Goal: Complete application form

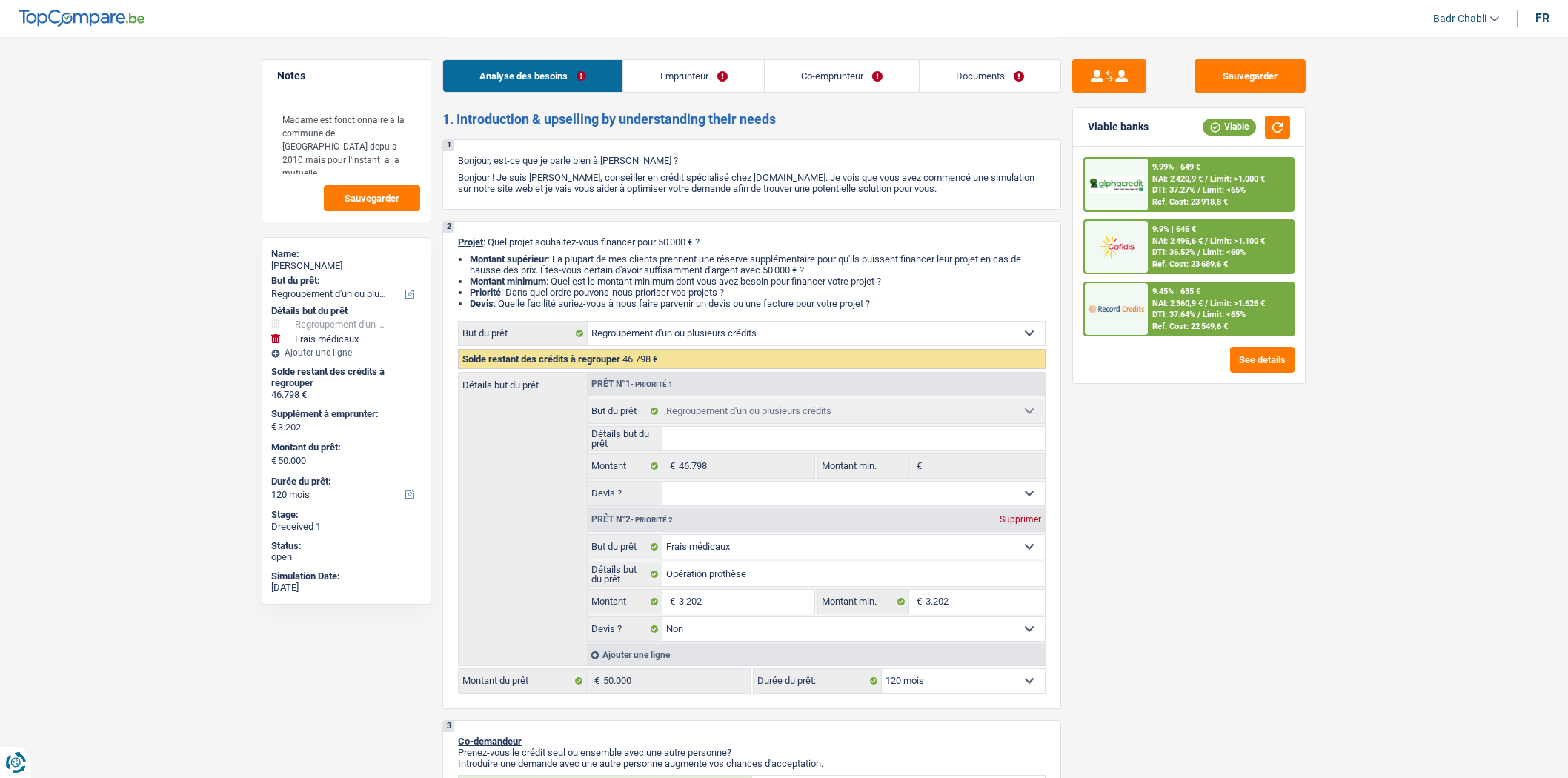
select select "refinancing"
select select "medical"
select select "120"
select select "refinancing"
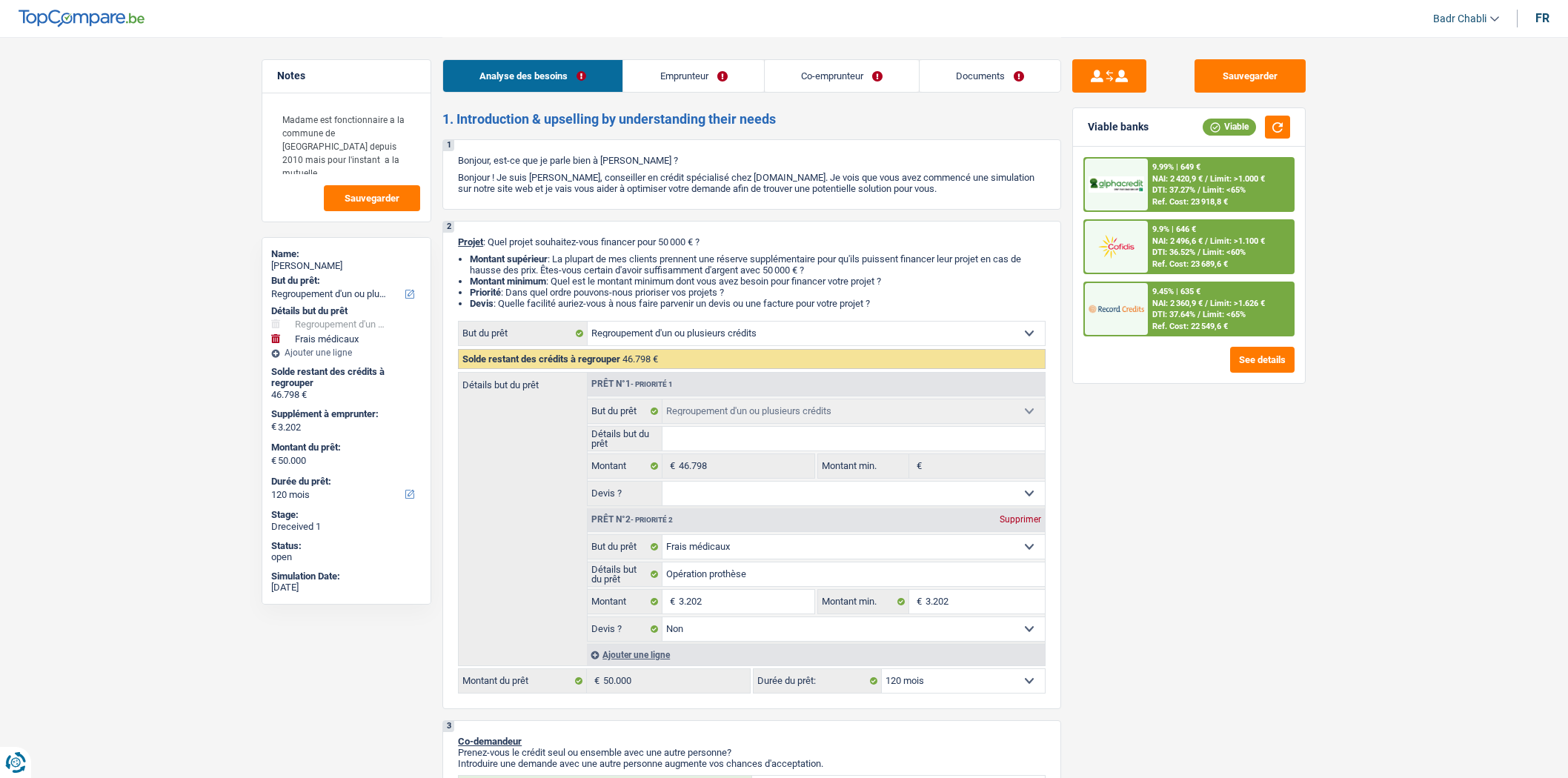
select select "refinancing"
select select "medical"
select select "false"
select select "120"
select select "mutuality"
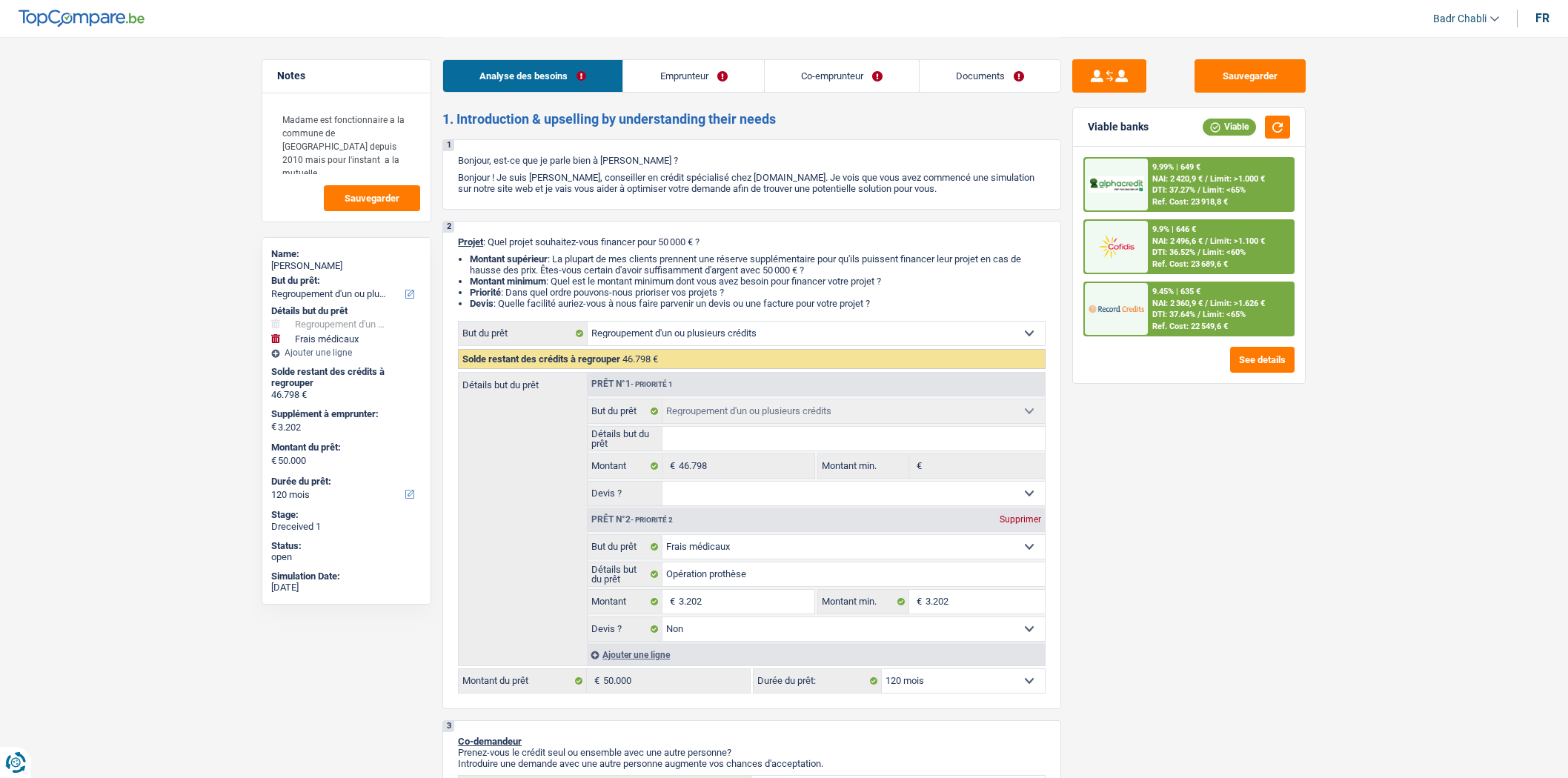
select select "mutuality"
select select "familyAllowances"
select select "mutualityIndemnity"
select select "disabilityPension"
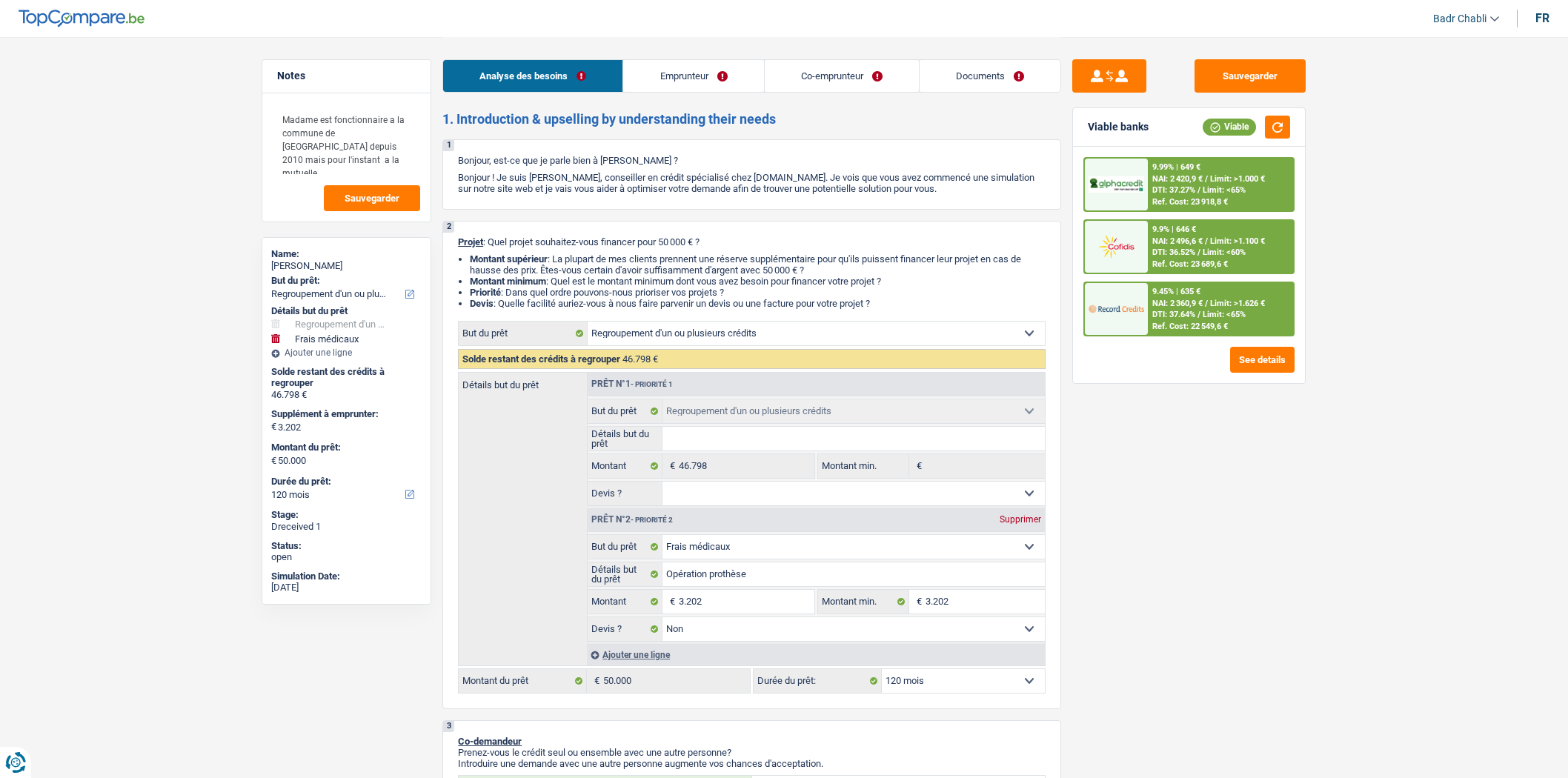
select select "ownerWithoutMortgage"
select select "personalLoan"
select select "smallWorks"
select select "120"
select select "cardOrCredit"
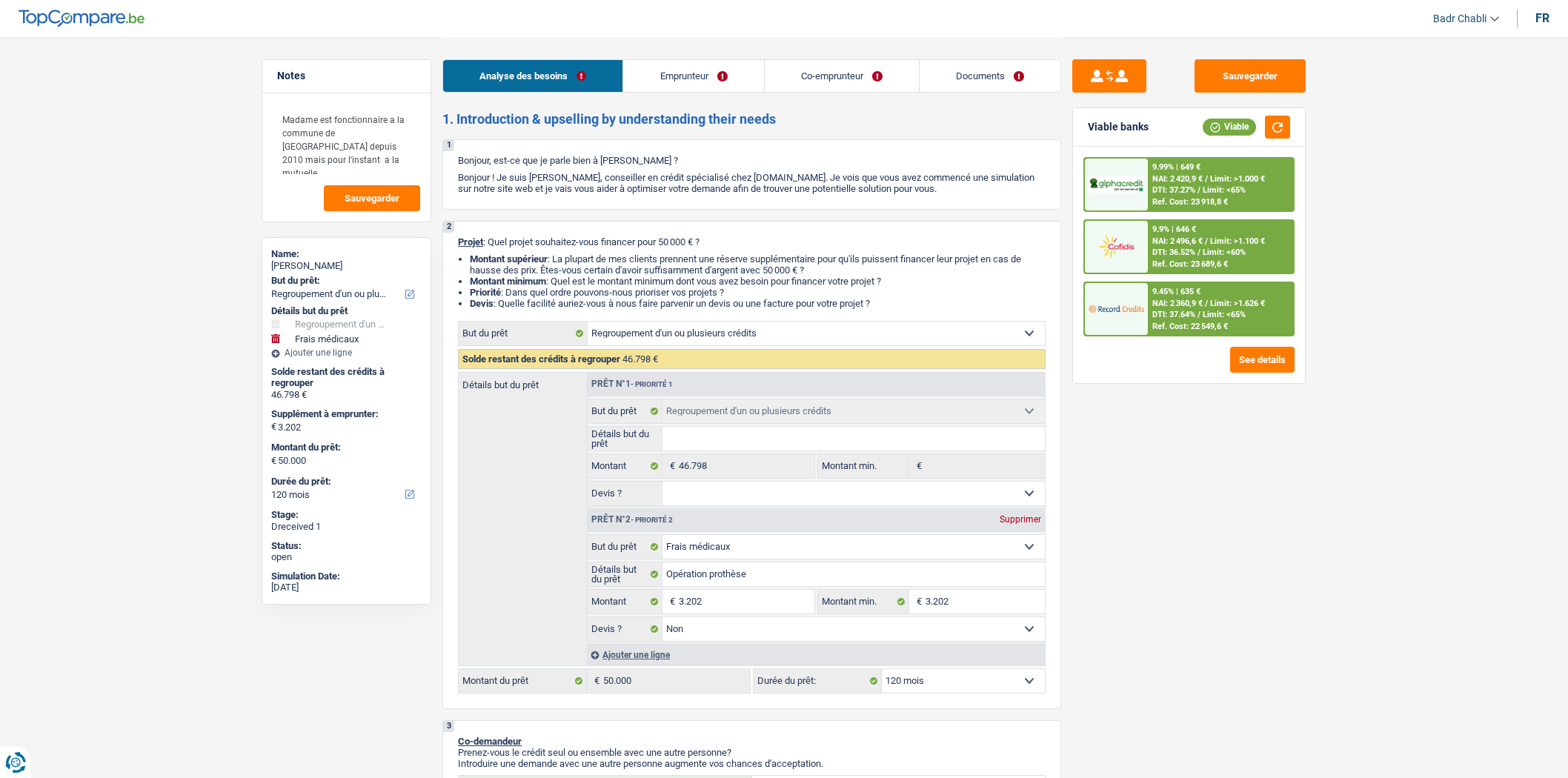
select select "mortgage"
select select "240"
select select "refinancing"
select select "medical"
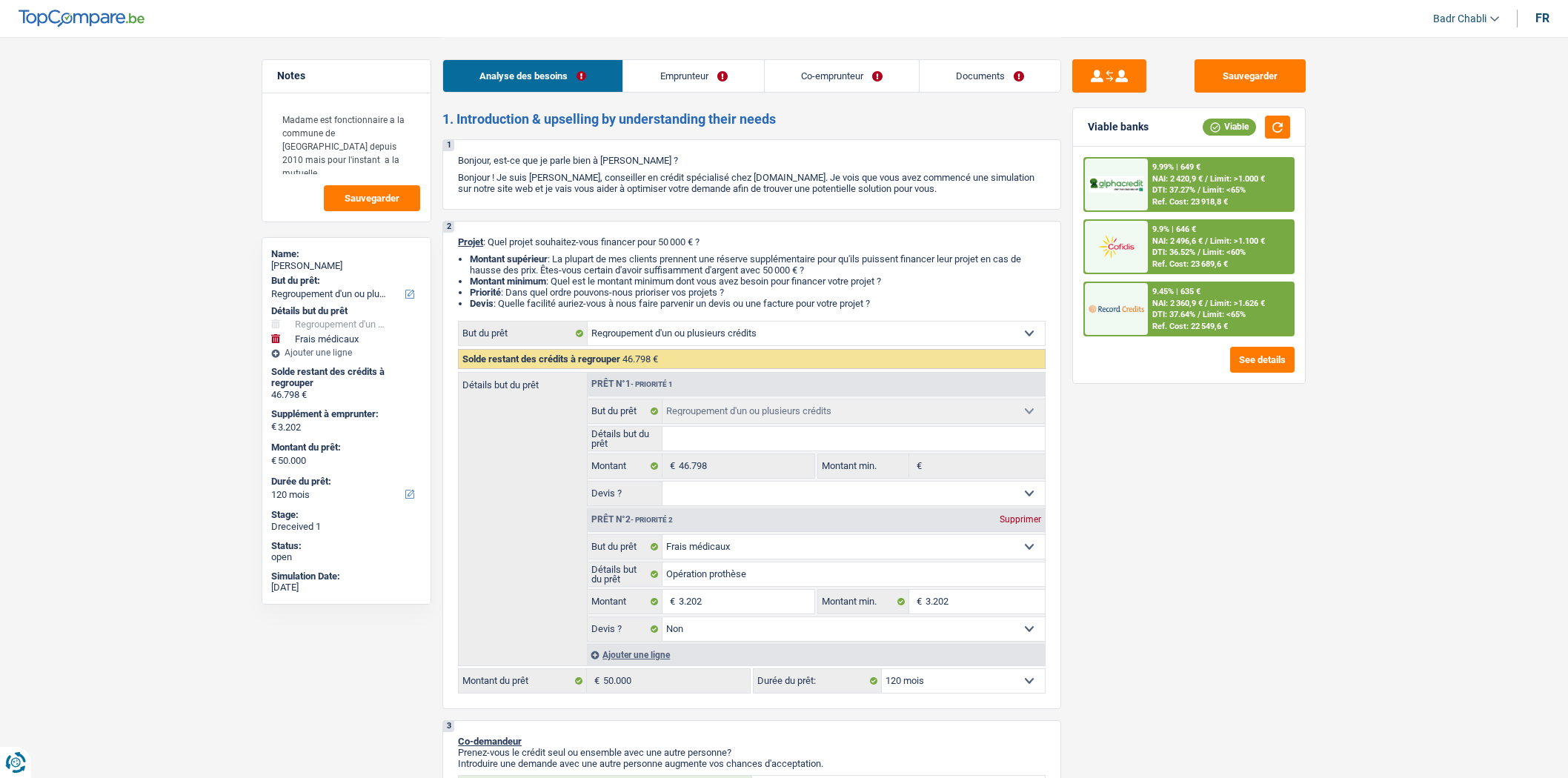
select select "false"
select select "120"
click at [964, 70] on link "Documents" at bounding box center [990, 75] width 141 height 32
